Goal: Task Accomplishment & Management: Complete application form

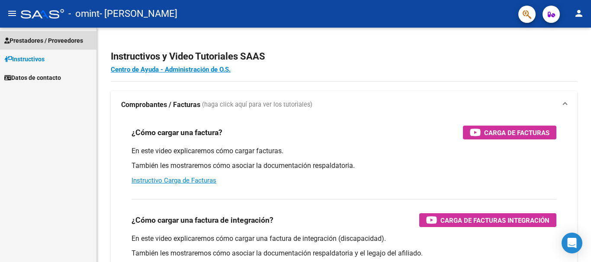
click at [36, 40] on span "Prestadores / Proveedores" at bounding box center [43, 41] width 79 height 10
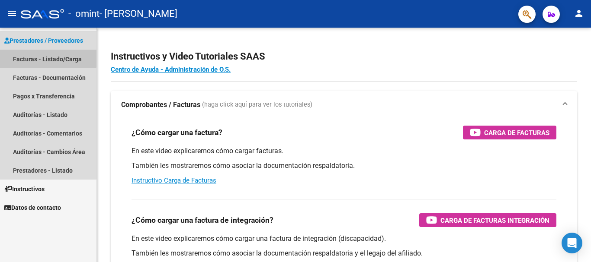
click at [37, 57] on link "Facturas - Listado/Carga" at bounding box center [48, 59] width 96 height 19
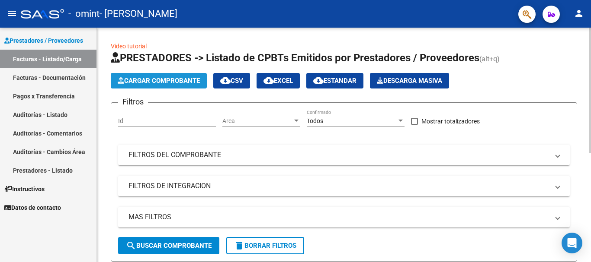
click at [144, 82] on span "Cargar Comprobante" at bounding box center [159, 81] width 82 height 8
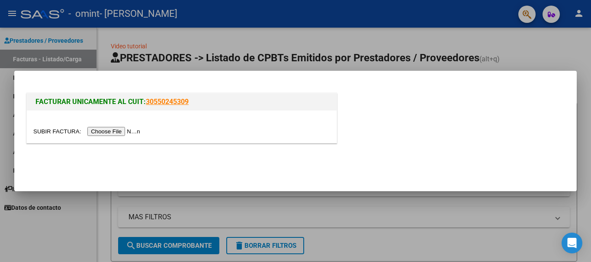
click at [102, 133] on input "file" at bounding box center [87, 131] width 109 height 9
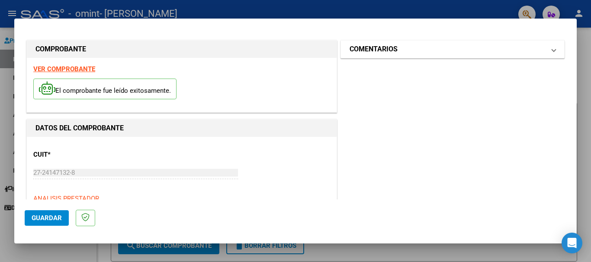
click at [425, 54] on mat-panel-title "COMENTARIOS" at bounding box center [446, 49] width 195 height 10
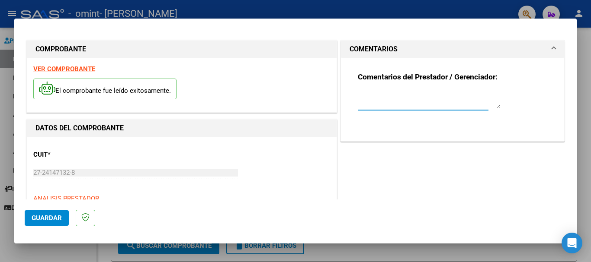
click at [389, 108] on textarea at bounding box center [429, 99] width 143 height 17
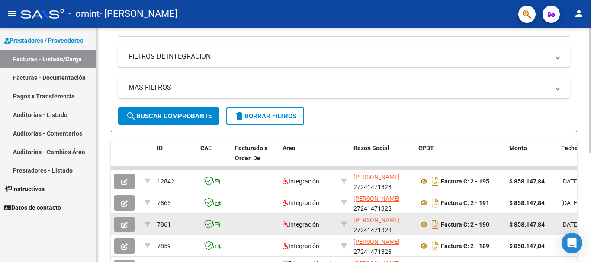
scroll to position [205, 0]
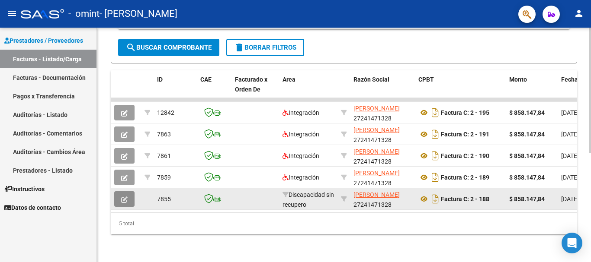
click at [123, 197] on icon "button" at bounding box center [124, 200] width 6 height 6
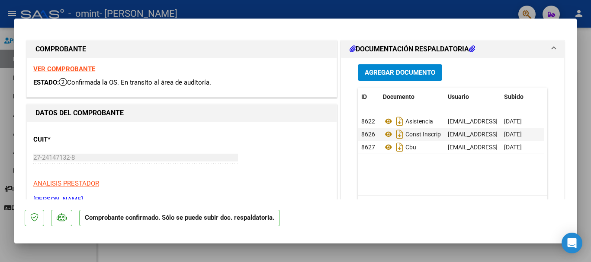
type input "$ 0,00"
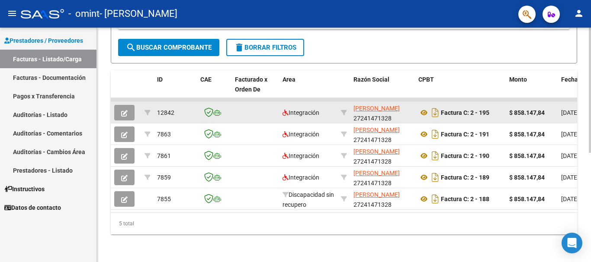
click at [128, 106] on button "button" at bounding box center [124, 113] width 20 height 16
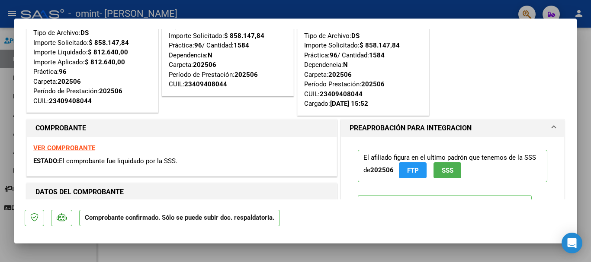
scroll to position [0, 0]
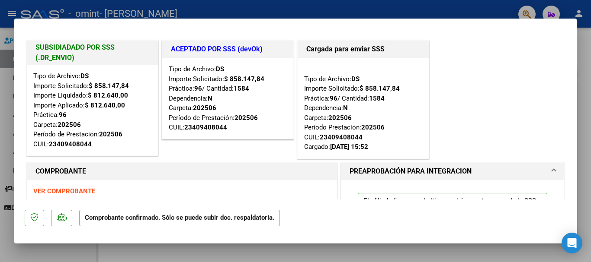
type input "$ 0,00"
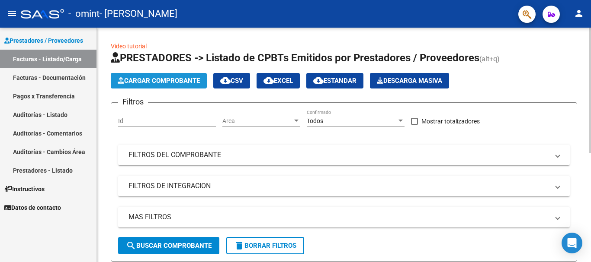
click at [140, 80] on span "Cargar Comprobante" at bounding box center [159, 81] width 82 height 8
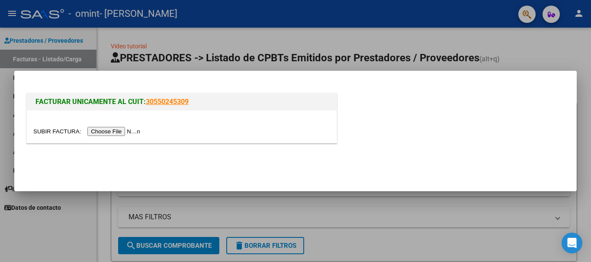
click at [112, 136] on input "file" at bounding box center [87, 131] width 109 height 9
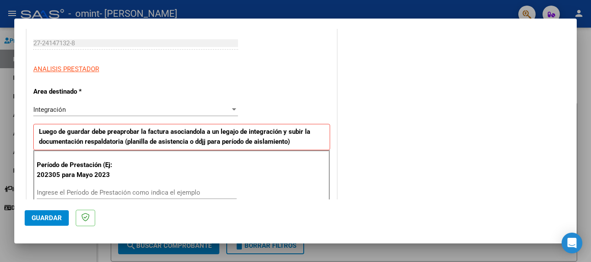
scroll to position [173, 0]
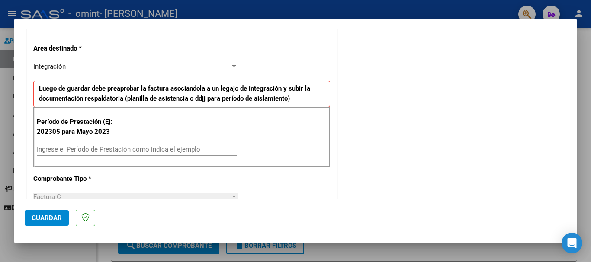
click at [61, 150] on input "Ingrese el Período de Prestación como indica el ejemplo" at bounding box center [137, 150] width 200 height 8
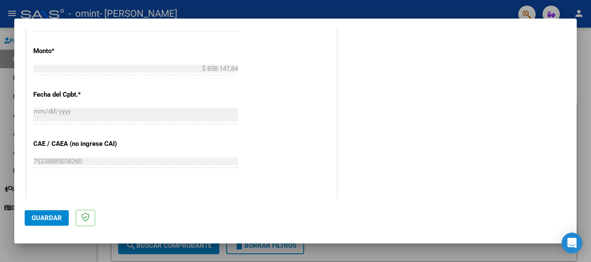
scroll to position [519, 0]
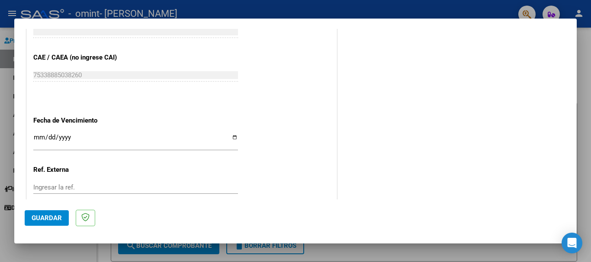
type input "202507"
click at [230, 138] on input "Ingresar la fecha" at bounding box center [135, 141] width 205 height 14
type input "[DATE]"
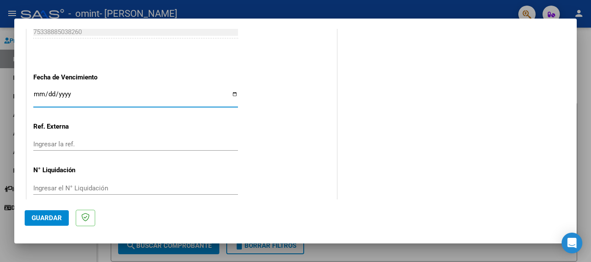
scroll to position [574, 0]
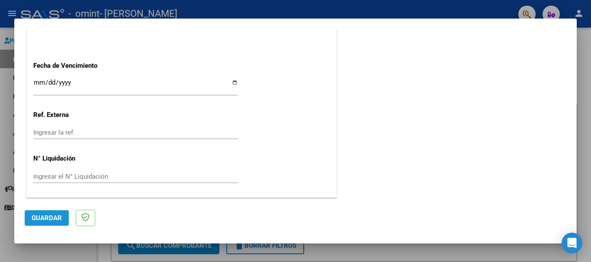
click at [42, 219] on span "Guardar" at bounding box center [47, 218] width 30 height 8
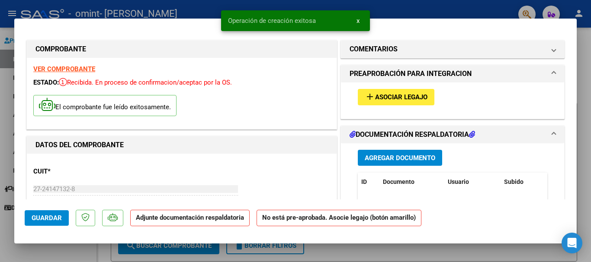
click at [387, 92] on button "add Asociar Legajo" at bounding box center [396, 97] width 77 height 16
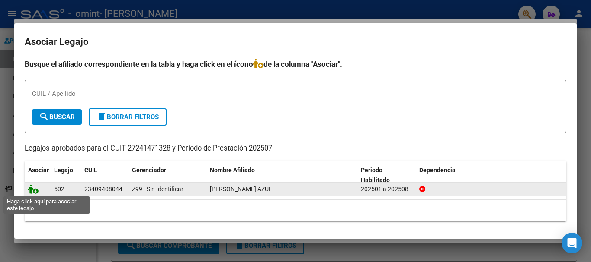
click at [35, 192] on icon at bounding box center [33, 190] width 10 height 10
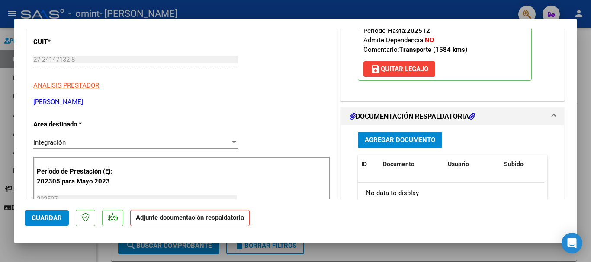
scroll to position [173, 0]
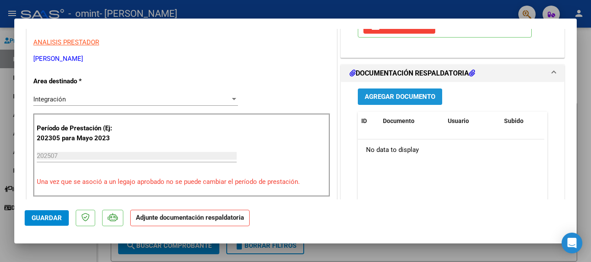
click at [384, 96] on span "Agregar Documento" at bounding box center [400, 97] width 70 height 8
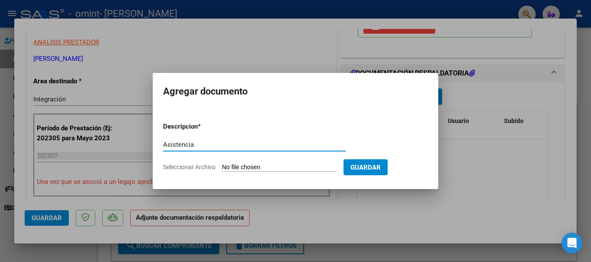
type input "Asistencia"
click at [250, 166] on input "Seleccionar Archivo" at bounding box center [279, 168] width 115 height 8
type input "C:\fakepath\[PERSON_NAME] trans 2025 07.pdf"
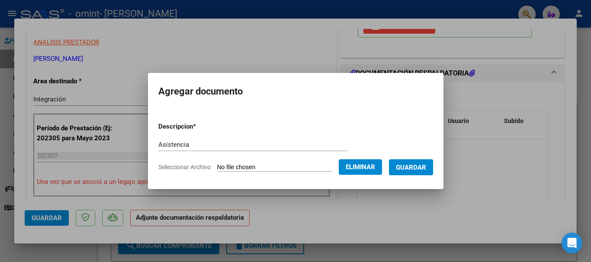
click at [417, 166] on span "Guardar" at bounding box center [411, 168] width 30 height 8
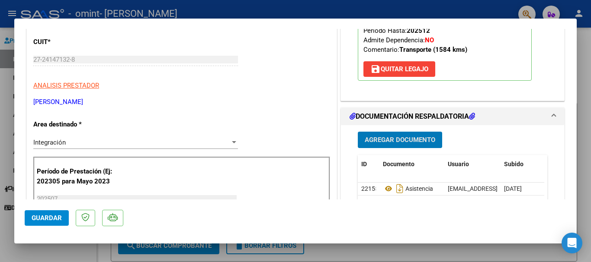
scroll to position [216, 0]
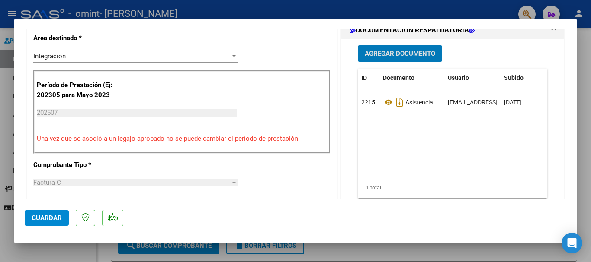
click at [42, 214] on span "Guardar" at bounding box center [47, 218] width 30 height 8
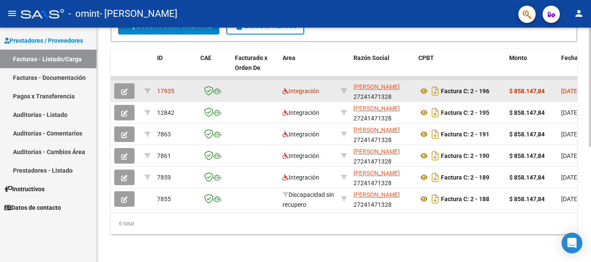
scroll to position [0, 0]
